Goal: Task Accomplishment & Management: Use online tool/utility

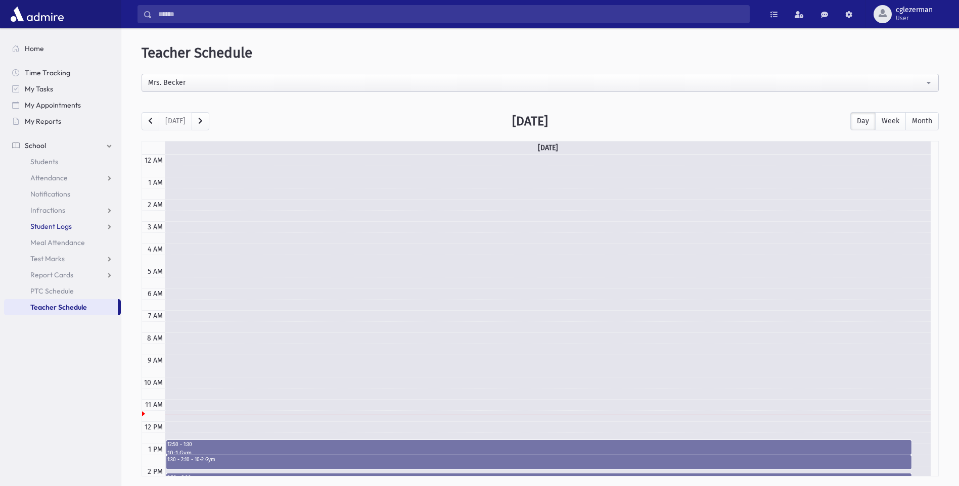
scroll to position [134, 0]
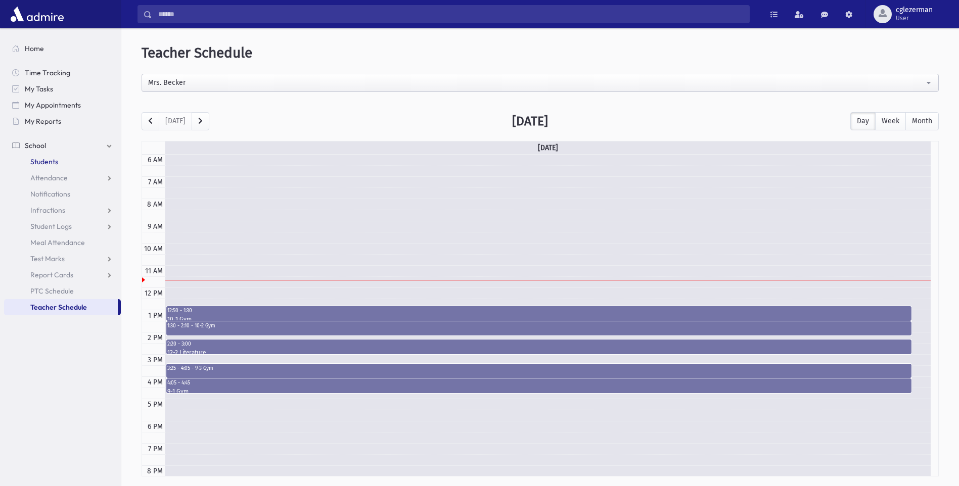
click at [41, 161] on span "Students" at bounding box center [44, 161] width 28 height 9
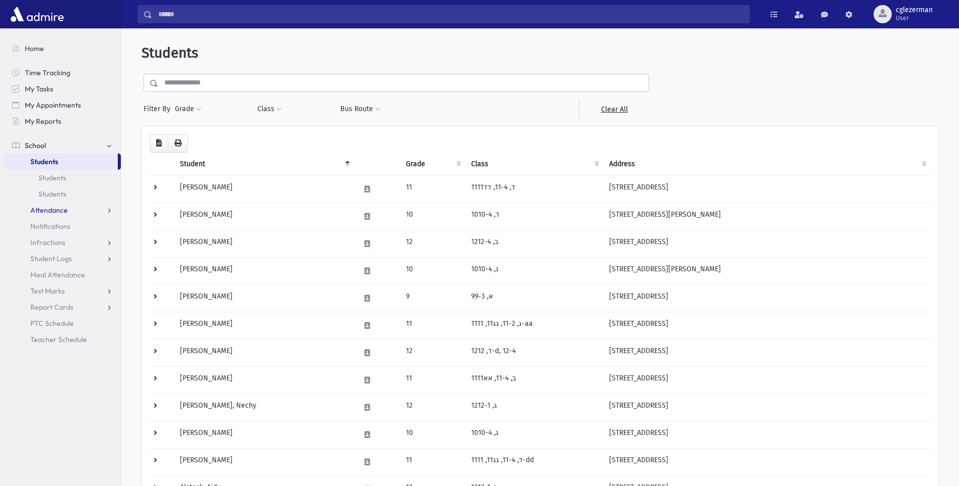
click at [108, 207] on link "Attendance" at bounding box center [62, 210] width 117 height 16
click at [46, 225] on span "Entry" at bounding box center [46, 226] width 17 height 9
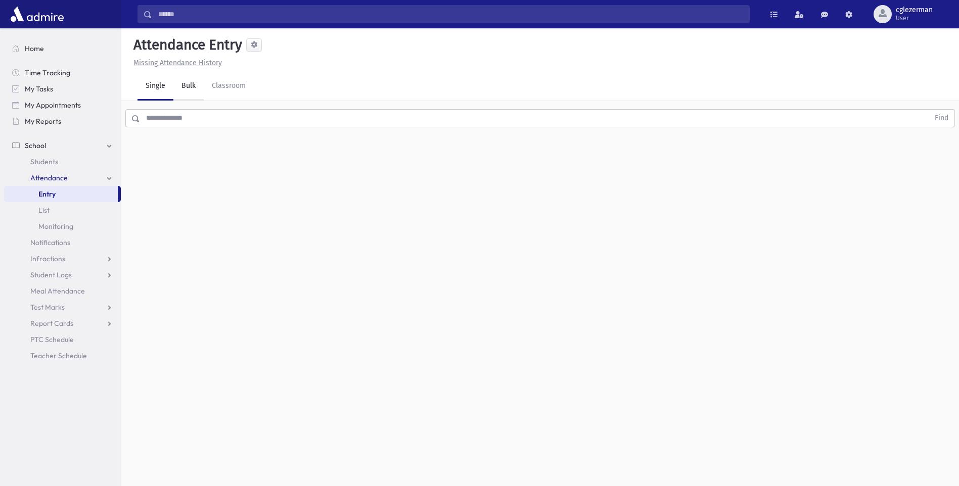
click at [190, 83] on link "Bulk" at bounding box center [188, 86] width 30 height 28
click at [150, 87] on link "Single" at bounding box center [156, 86] width 36 height 28
click at [111, 256] on link "Infractions" at bounding box center [62, 259] width 117 height 16
click at [56, 256] on span "Infractions" at bounding box center [47, 258] width 35 height 9
